Goal: Use online tool/utility: Utilize a website feature to perform a specific function

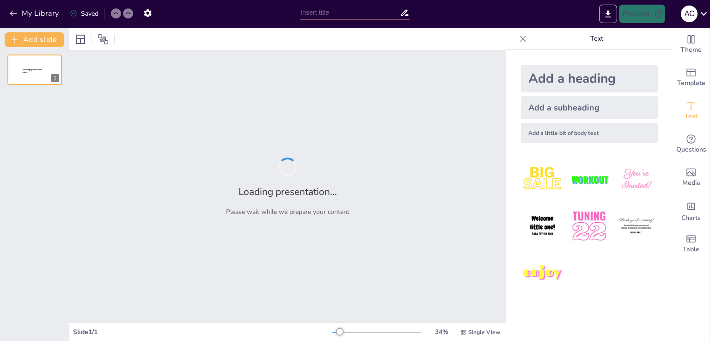
type input "Imported UNIT 1- INGLÉS CLÍNICO.pptx"
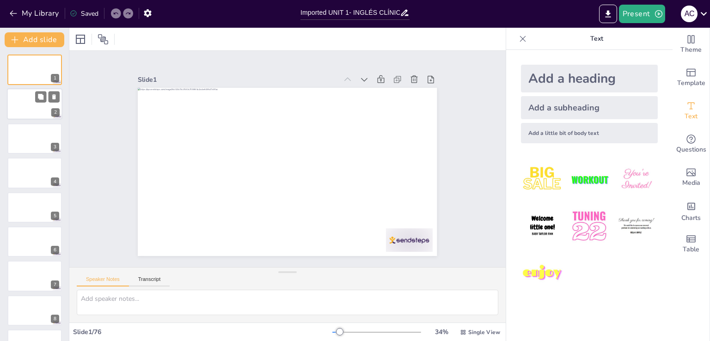
click at [30, 104] on div at bounding box center [34, 104] width 55 height 31
click at [31, 141] on div at bounding box center [34, 138] width 55 height 31
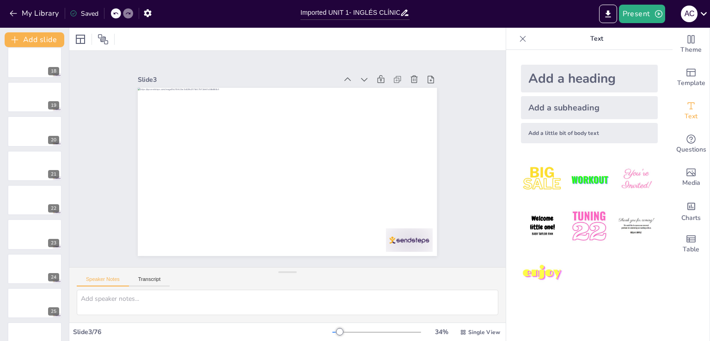
click at [31, 141] on div at bounding box center [34, 131] width 55 height 31
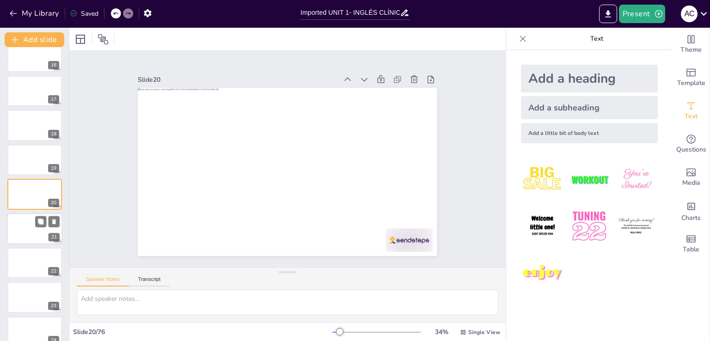
click at [13, 235] on div at bounding box center [34, 228] width 55 height 31
click at [18, 293] on div at bounding box center [34, 297] width 55 height 31
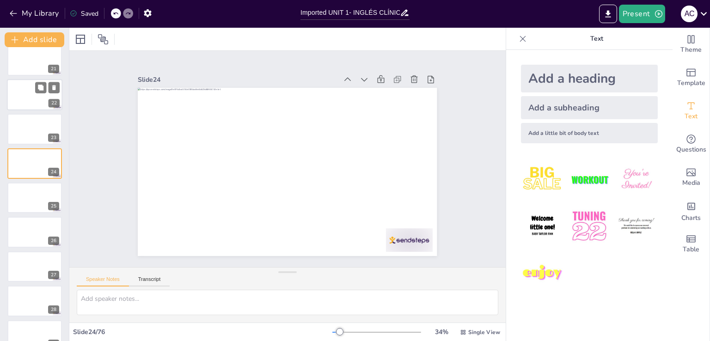
scroll to position [262, 0]
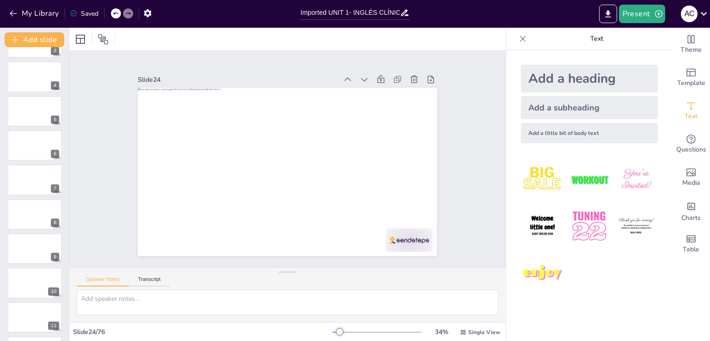
scroll to position [0, 0]
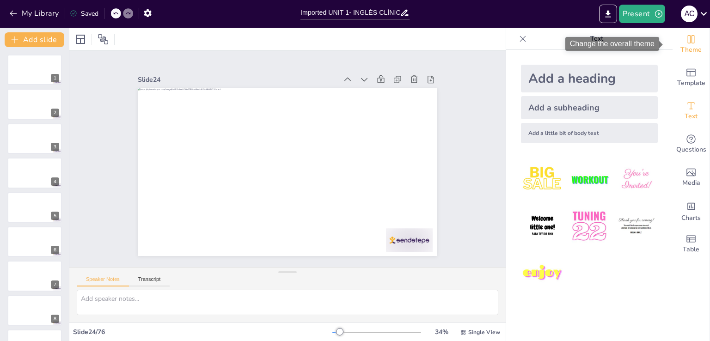
click at [682, 52] on span "Theme" at bounding box center [691, 50] width 21 height 10
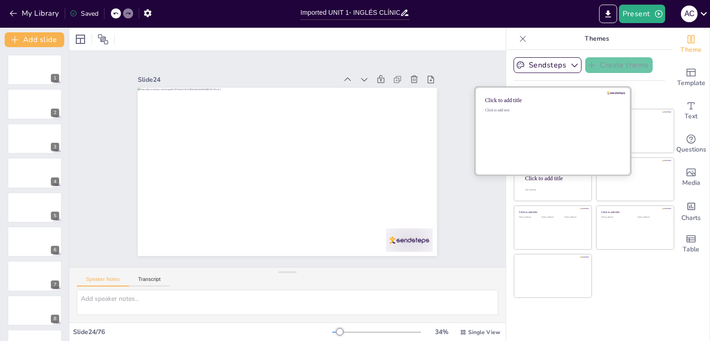
click at [532, 134] on div "Click to add text" at bounding box center [551, 136] width 132 height 57
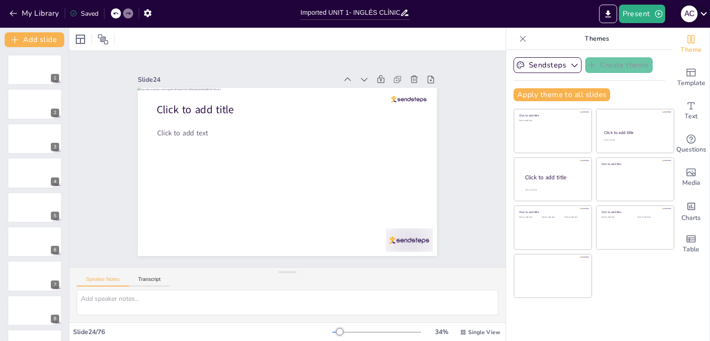
click at [706, 11] on icon at bounding box center [704, 13] width 12 height 12
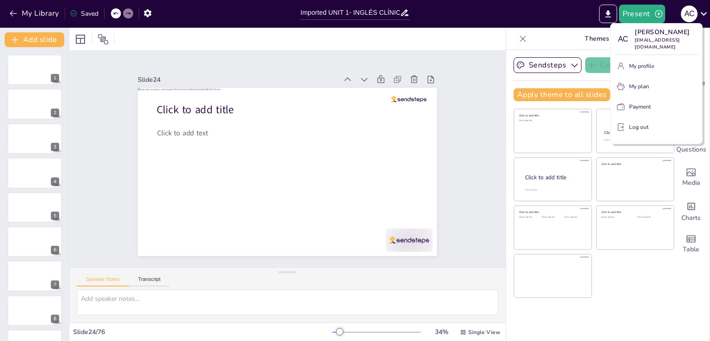
click at [651, 9] on div at bounding box center [355, 170] width 710 height 341
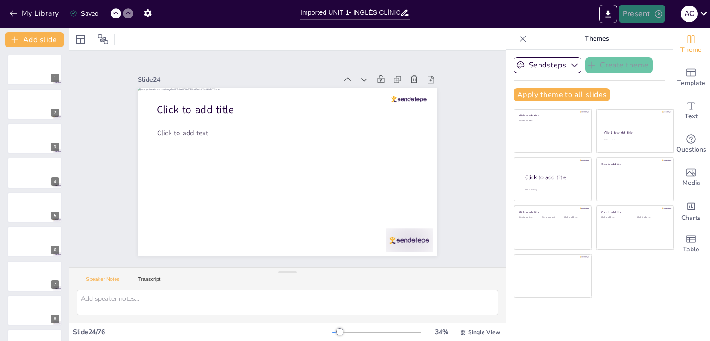
click at [654, 15] on icon "button" at bounding box center [658, 13] width 9 height 9
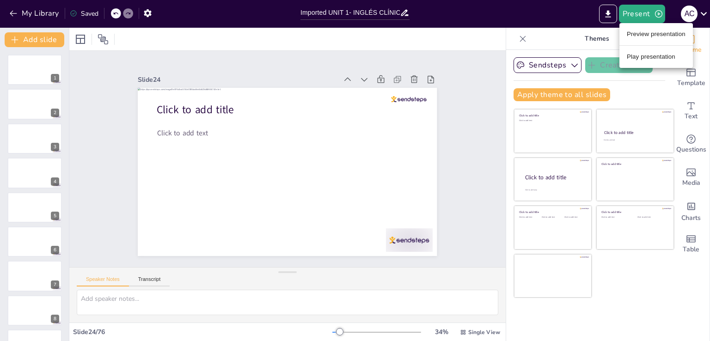
click at [549, 41] on div at bounding box center [355, 170] width 710 height 341
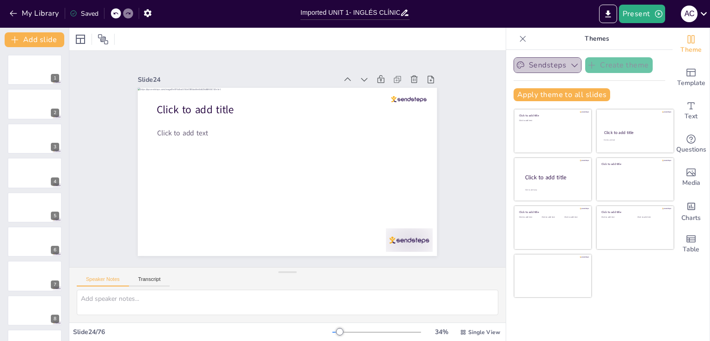
click at [570, 67] on icon "button" at bounding box center [574, 65] width 9 height 9
